Goal: Task Accomplishment & Management: Manage account settings

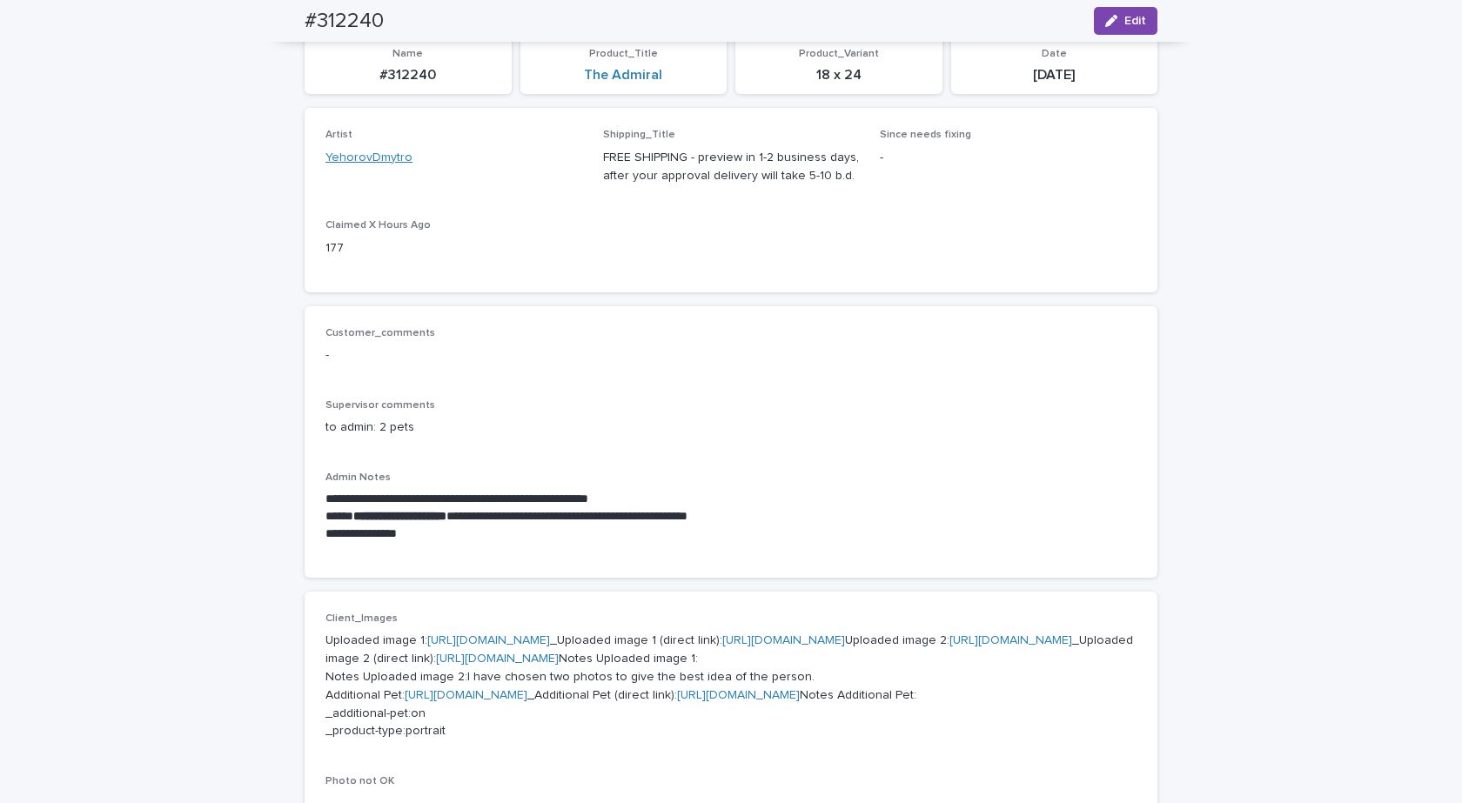
scroll to position [17, 0]
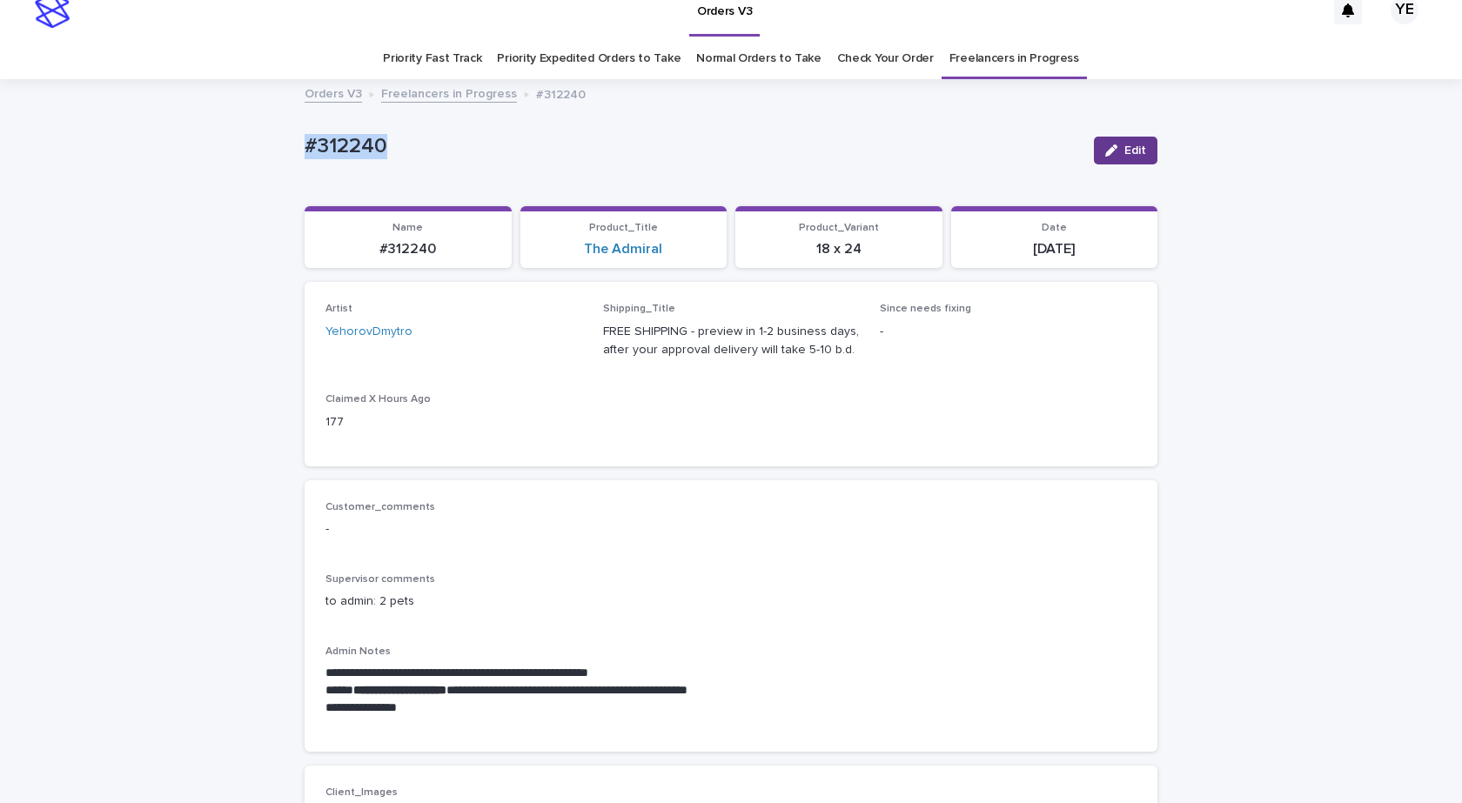
click at [1124, 148] on span "Edit" at bounding box center [1135, 150] width 22 height 12
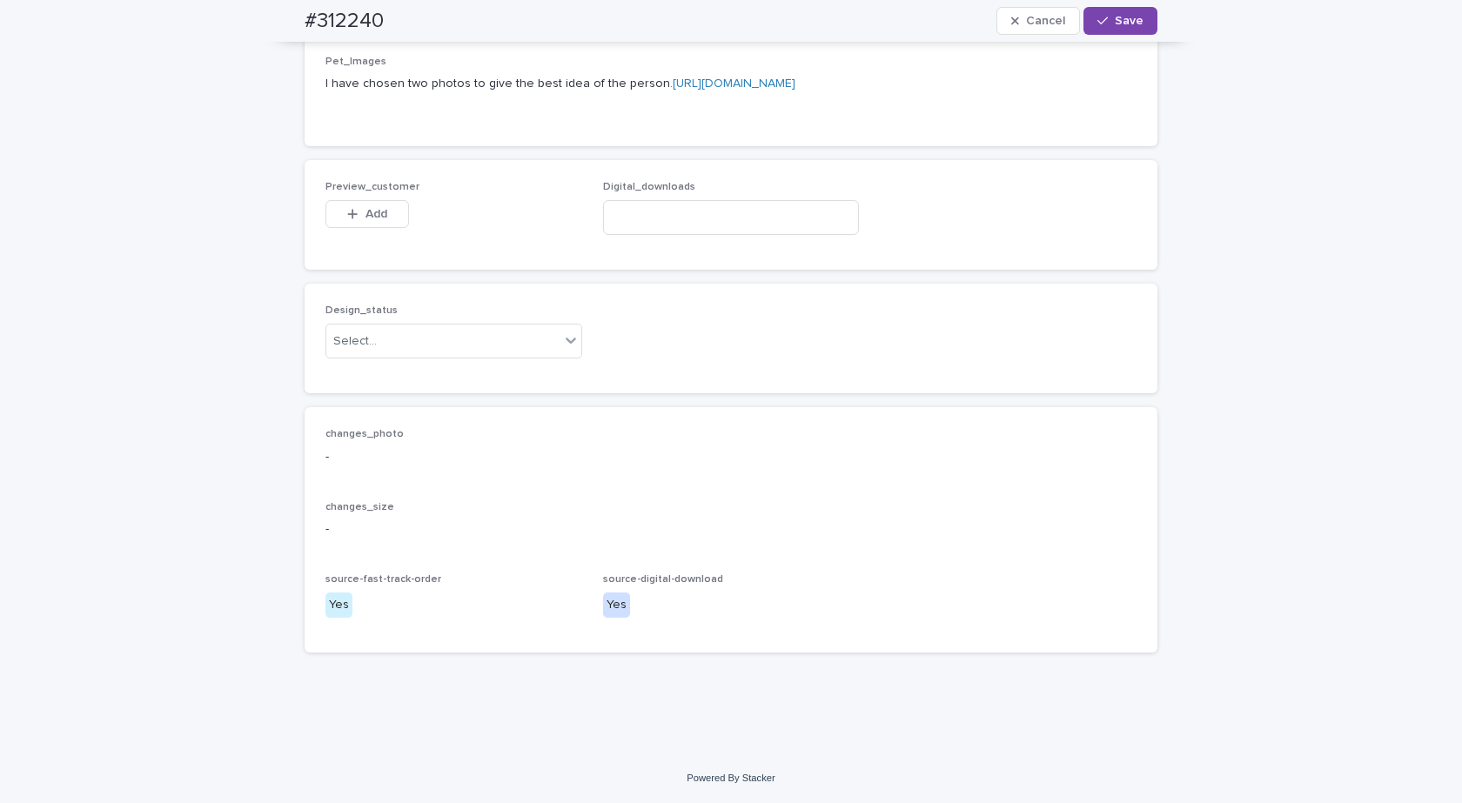
scroll to position [1322, 0]
drag, startPoint x: 706, startPoint y: 358, endPoint x: 702, endPoint y: 370, distance: 12.1
click at [706, 235] on input at bounding box center [731, 217] width 257 height 35
paste input "**********"
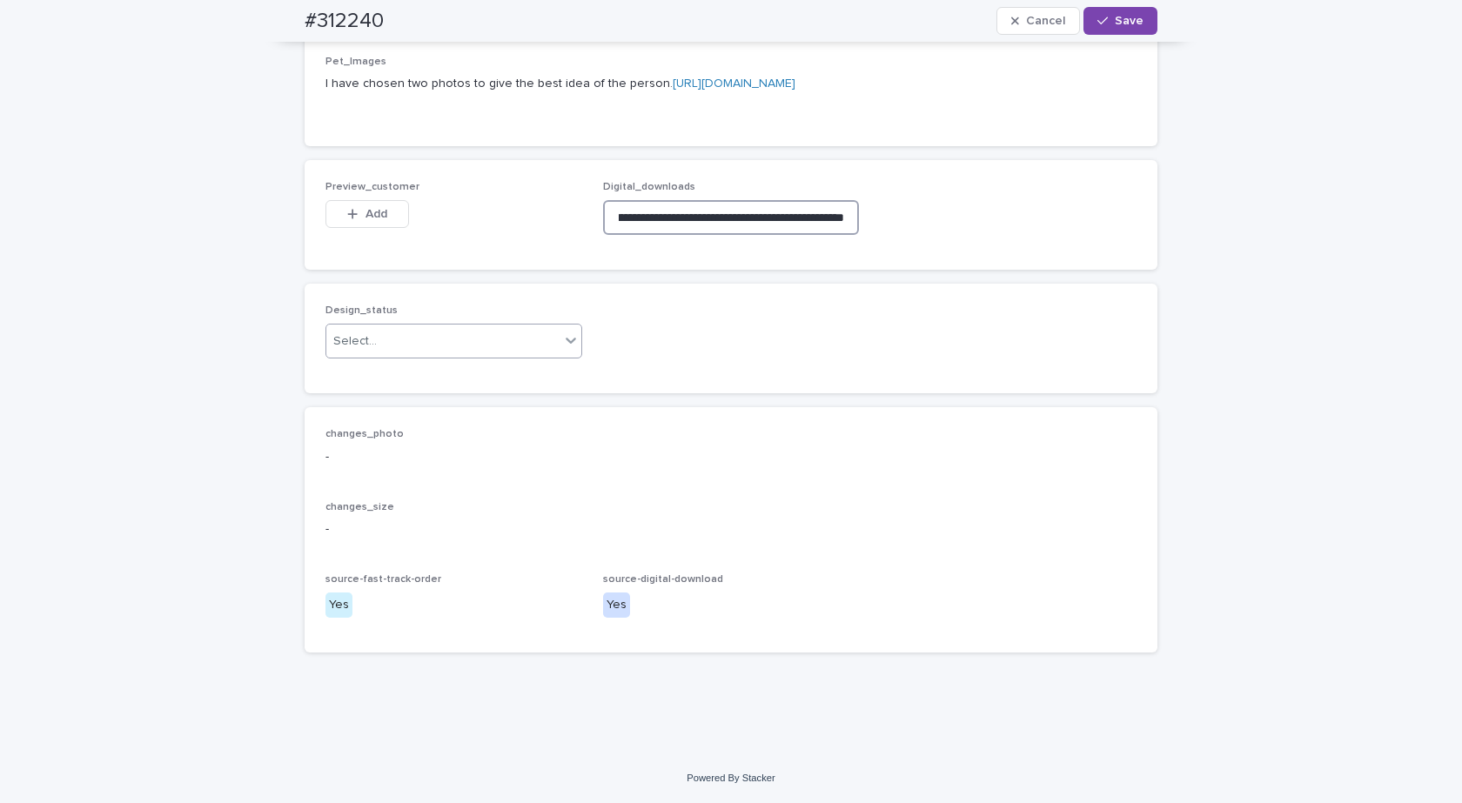
type input "**********"
click at [457, 372] on div "Design_status Select..." at bounding box center [453, 338] width 257 height 68
click at [406, 356] on div "Select..." at bounding box center [442, 341] width 233 height 29
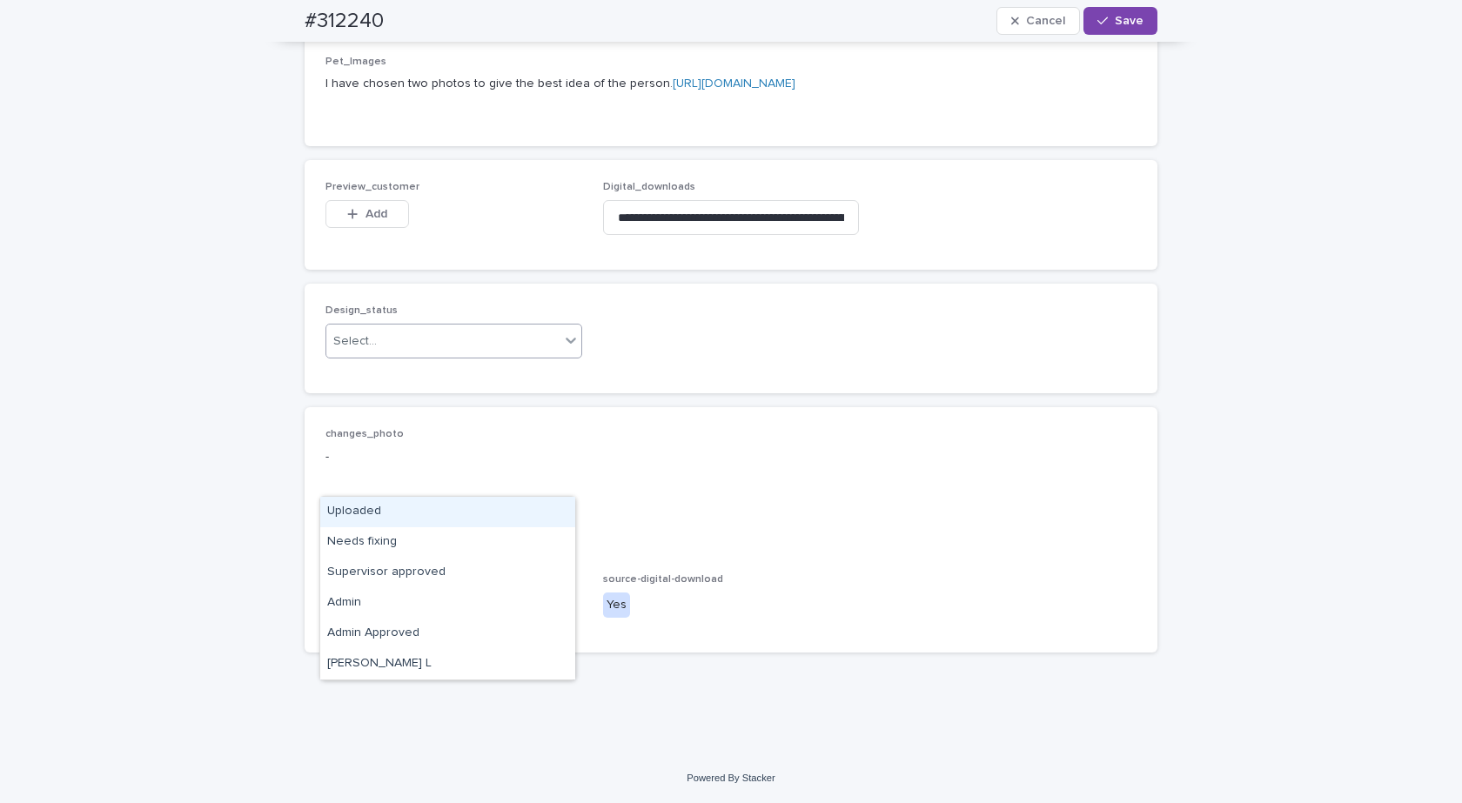
click at [349, 514] on div "Uploaded" at bounding box center [447, 512] width 255 height 30
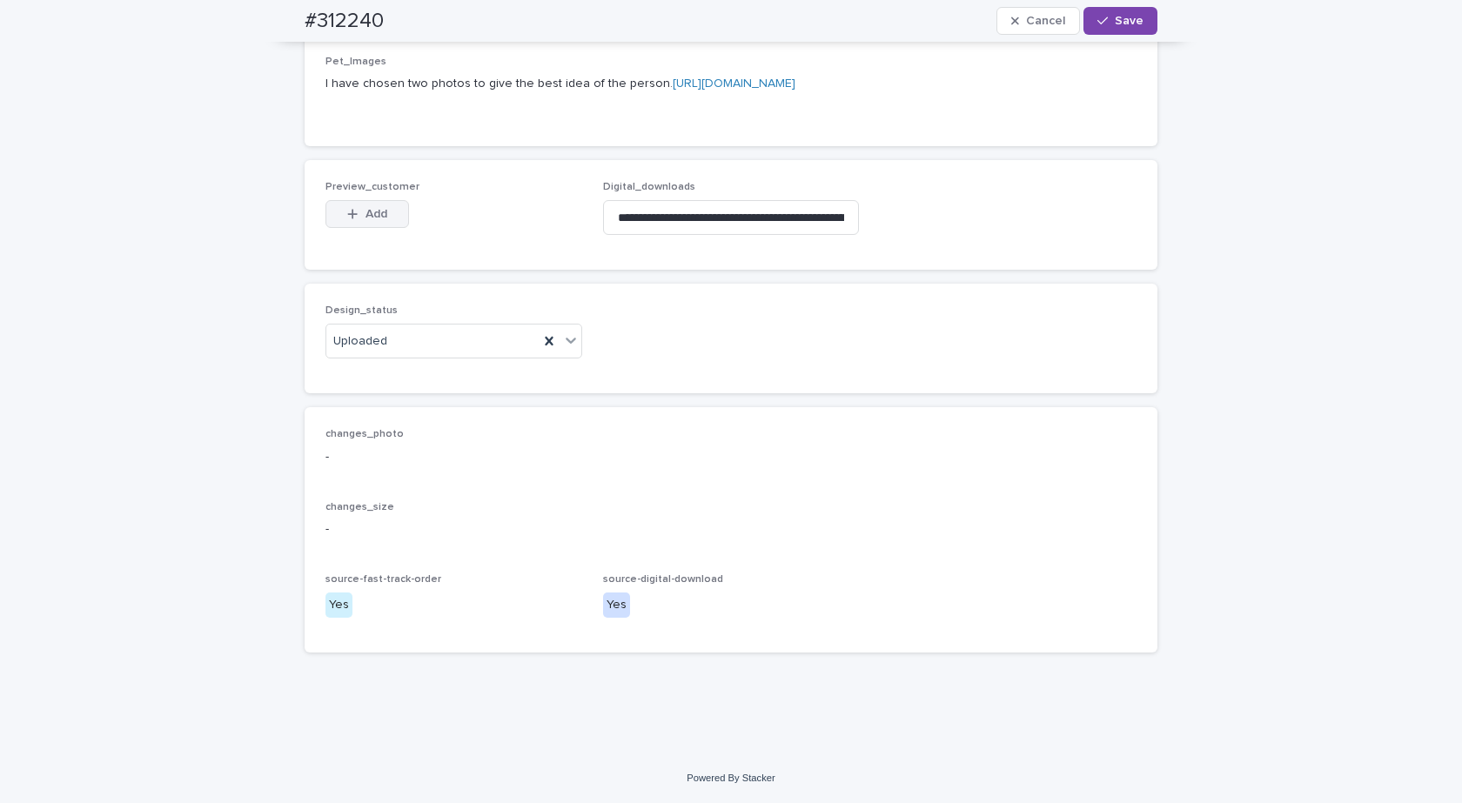
click at [359, 228] on button "Add" at bounding box center [367, 214] width 84 height 28
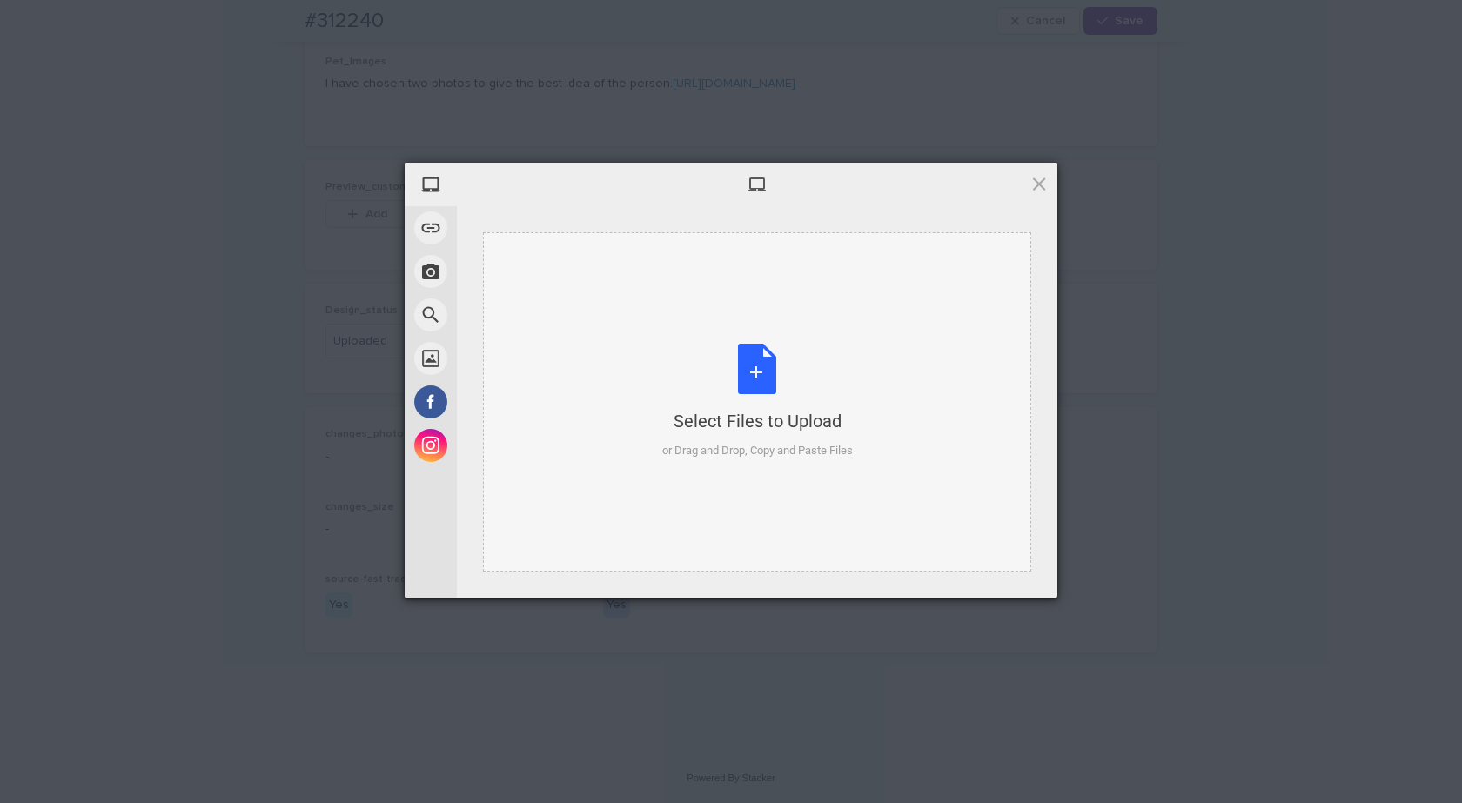
click at [737, 362] on div "Select Files to Upload or Drag and Drop, Copy and Paste Files" at bounding box center [757, 402] width 191 height 116
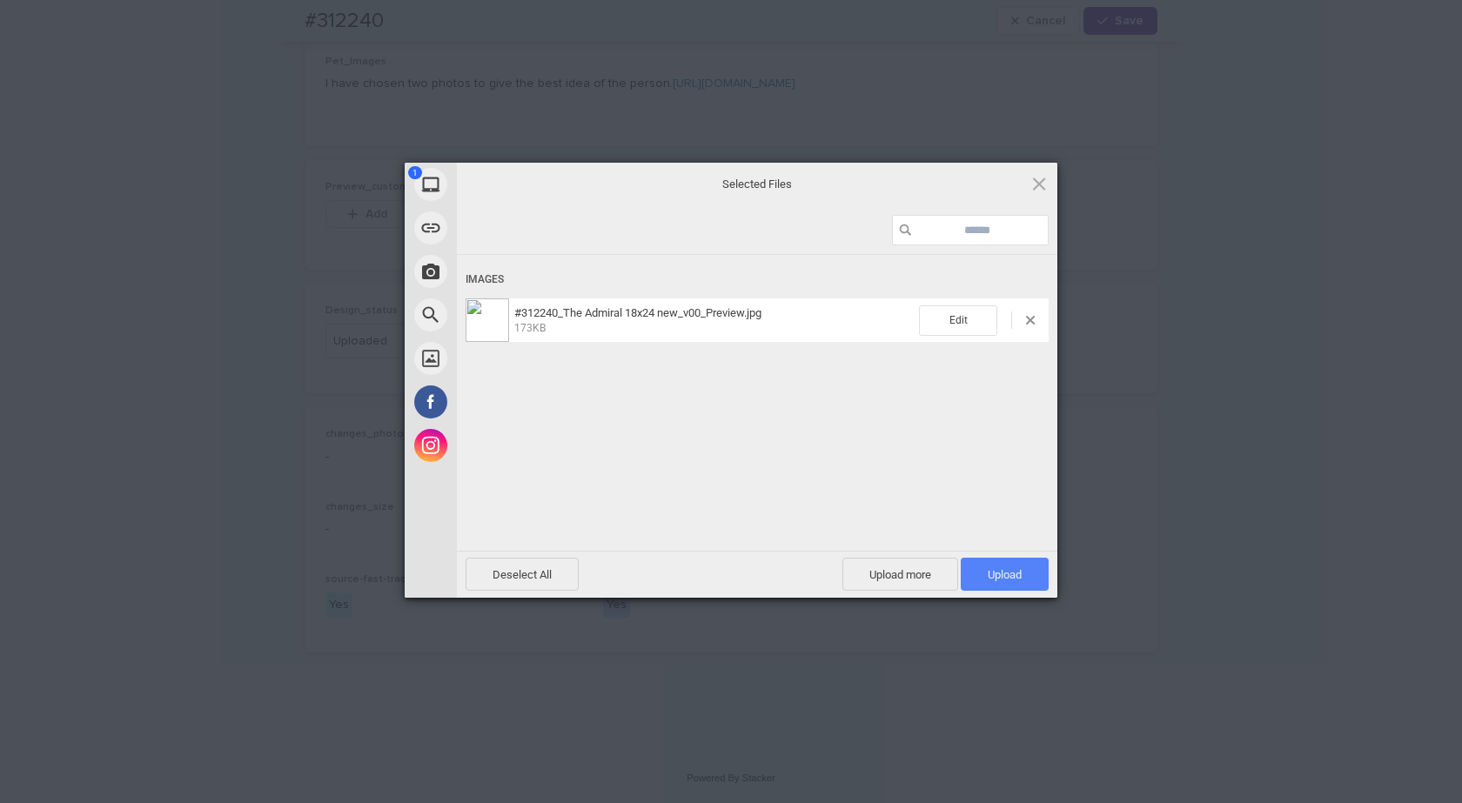
click at [987, 568] on span "Upload 1" at bounding box center [1004, 574] width 34 height 13
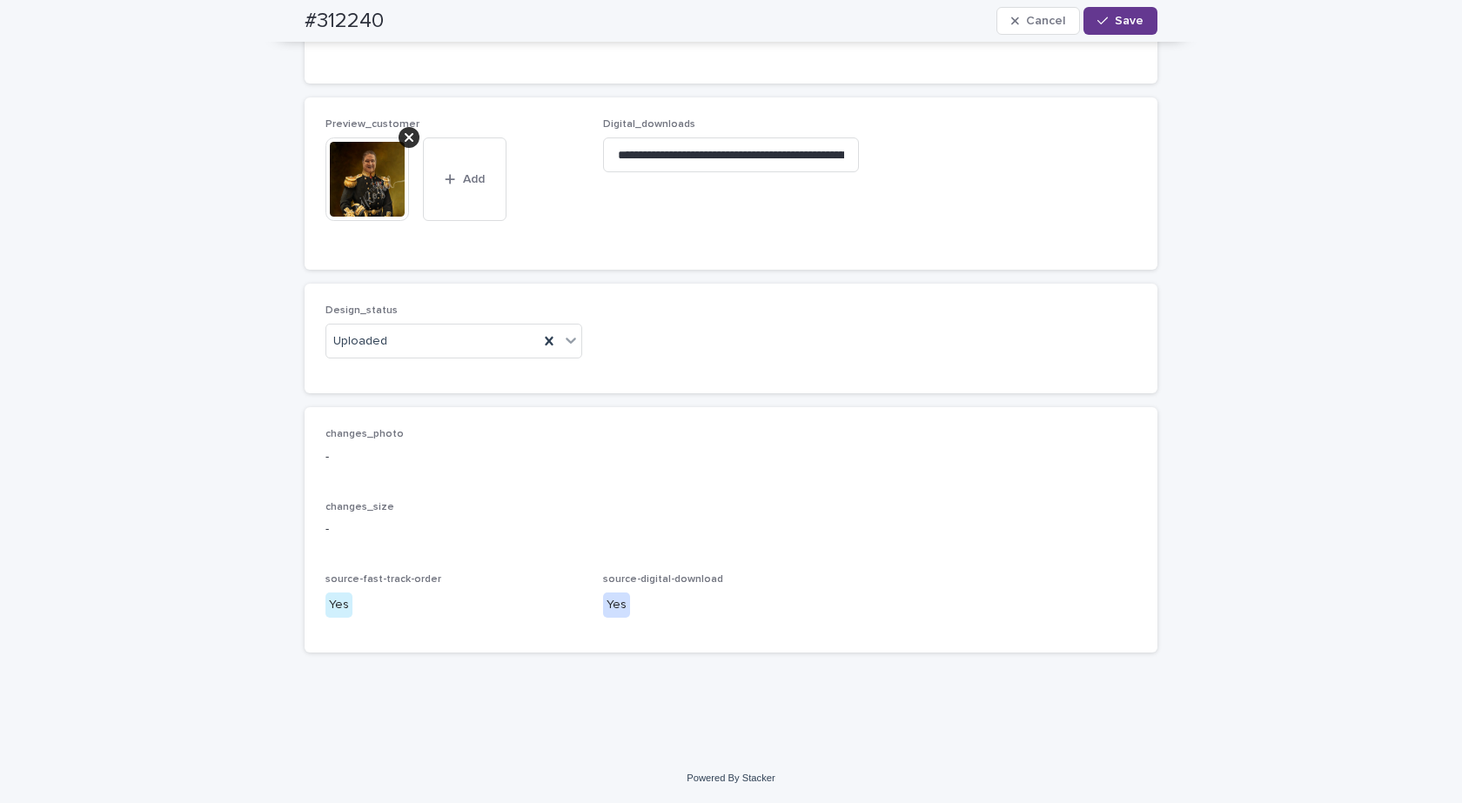
click at [1126, 26] on button "Save" at bounding box center [1120, 21] width 74 height 28
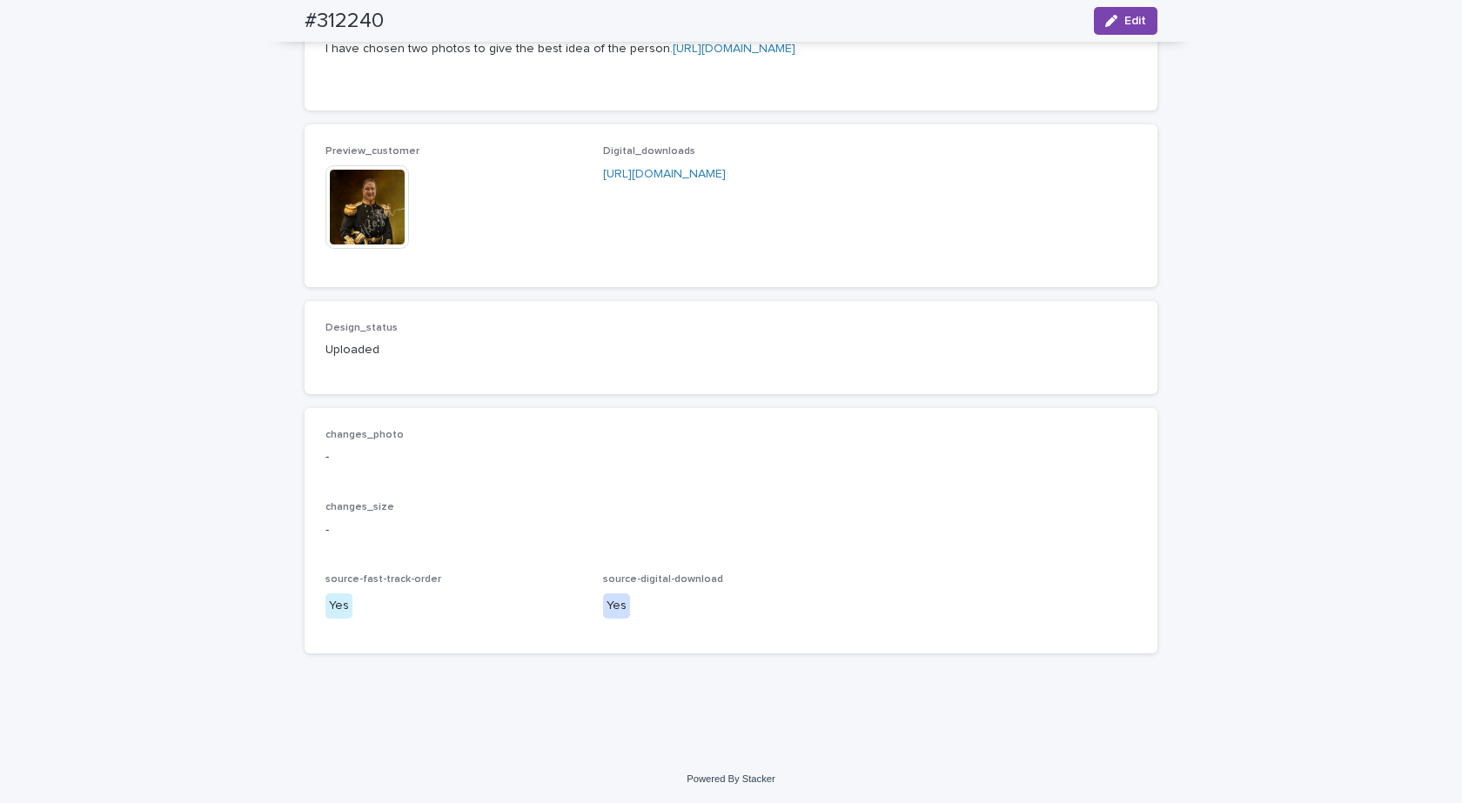
click at [365, 249] on img at bounding box center [367, 207] width 84 height 84
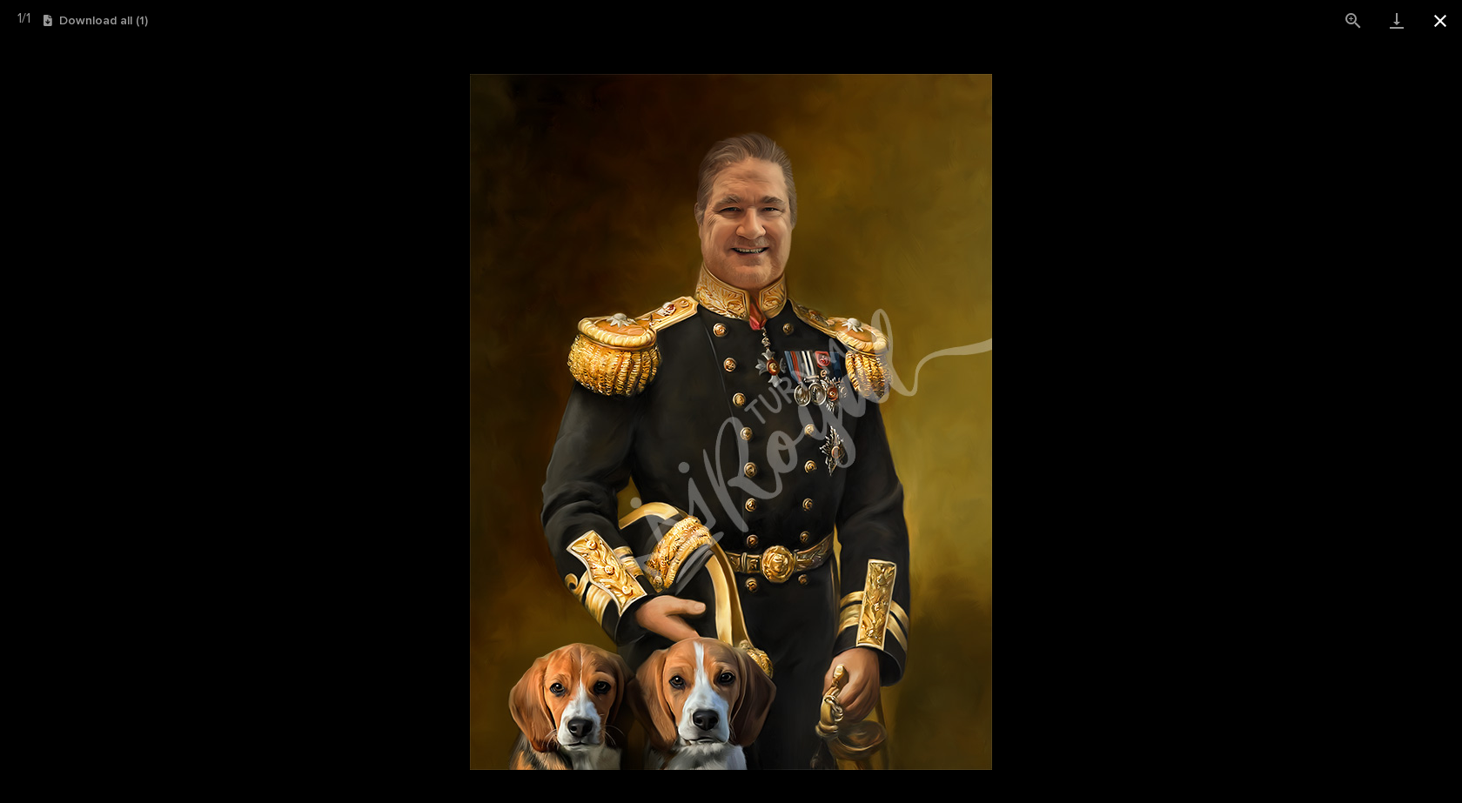
click at [1434, 13] on button "Close gallery" at bounding box center [1439, 20] width 43 height 41
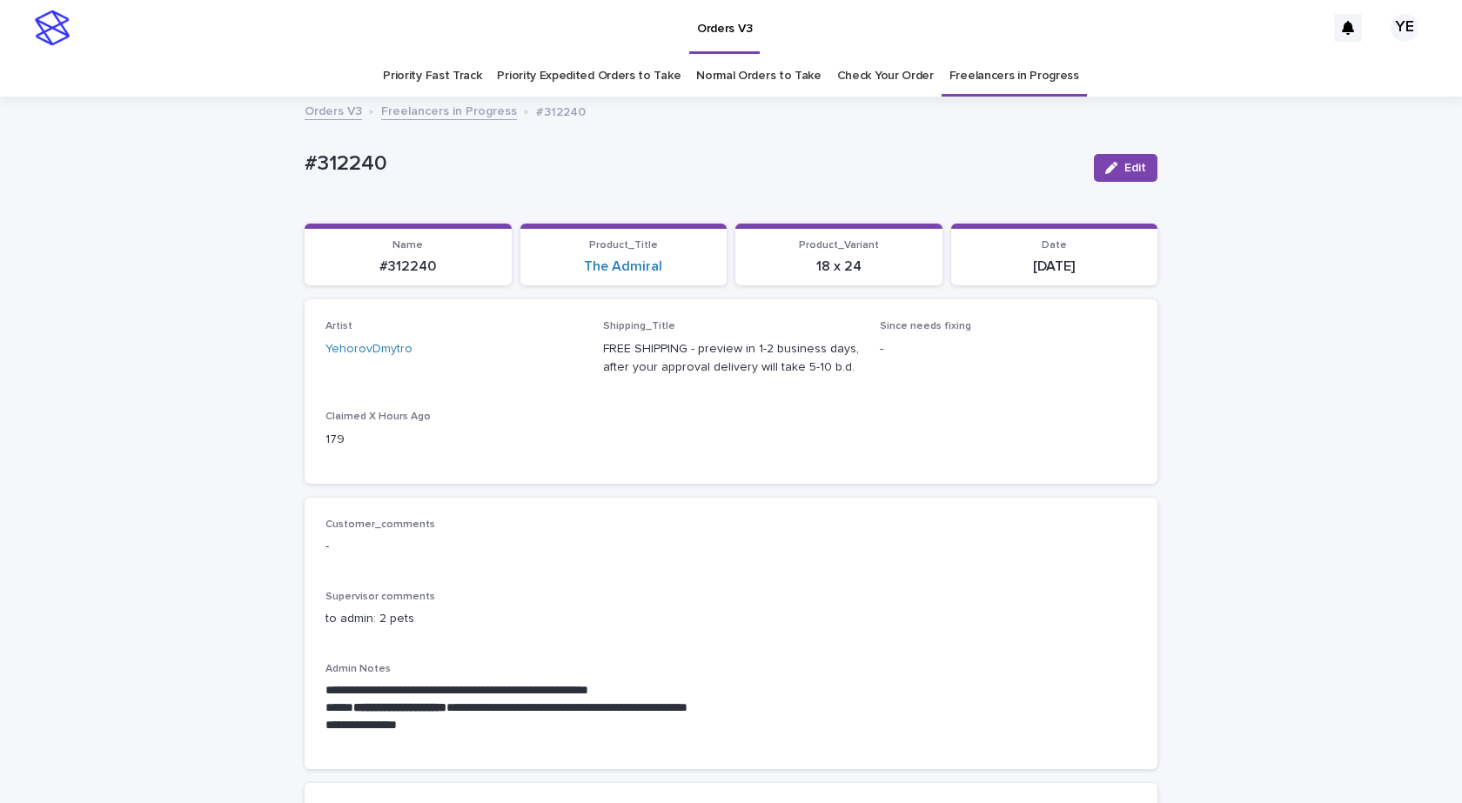
click at [440, 107] on link "Freelancers in Progress" at bounding box center [449, 110] width 136 height 20
